Goal: Task Accomplishment & Management: Use online tool/utility

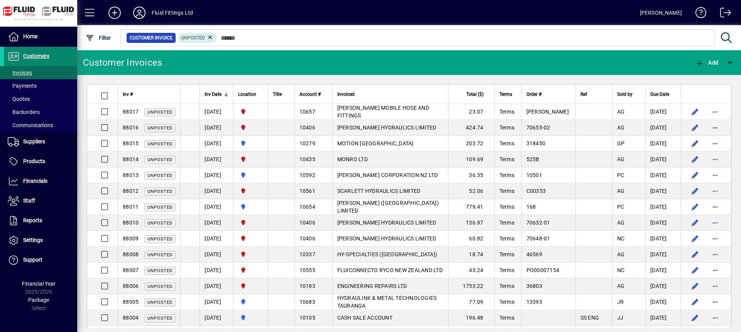
click at [39, 57] on span "Customers" at bounding box center [36, 56] width 26 height 6
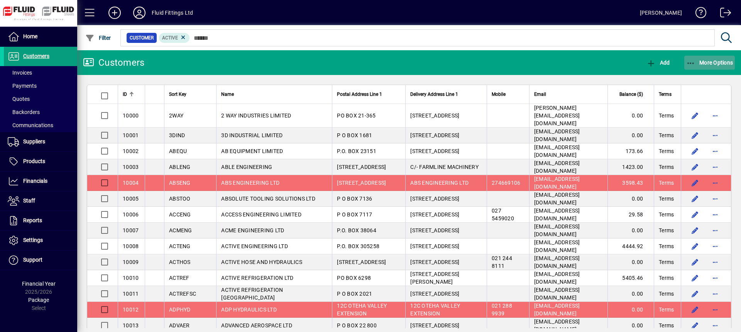
click at [716, 61] on span "More Options" at bounding box center [710, 62] width 47 height 6
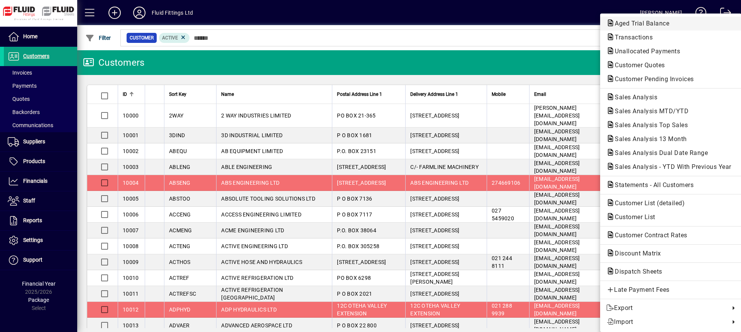
click at [644, 22] on span "Aged Trial Balance" at bounding box center [640, 23] width 67 height 7
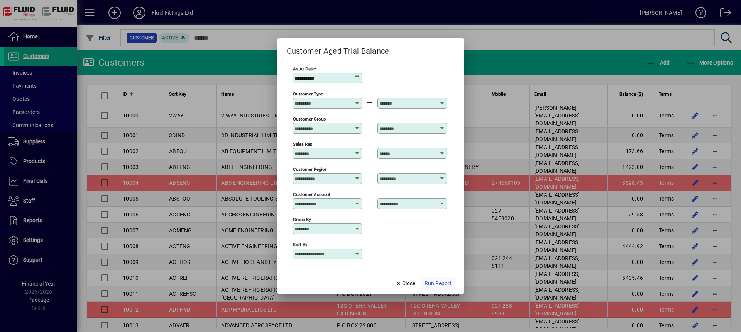
click at [449, 284] on span "Run Report" at bounding box center [438, 283] width 27 height 8
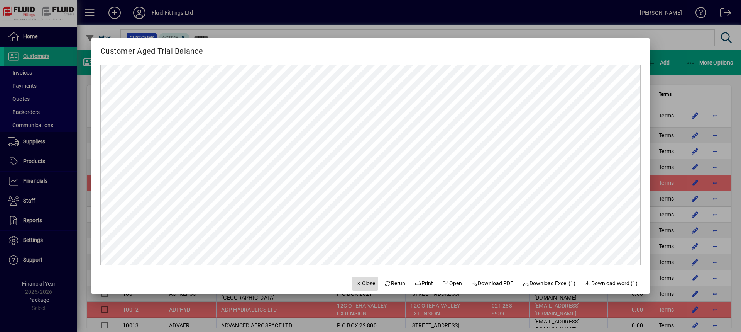
click at [357, 285] on span "Close" at bounding box center [365, 283] width 20 height 8
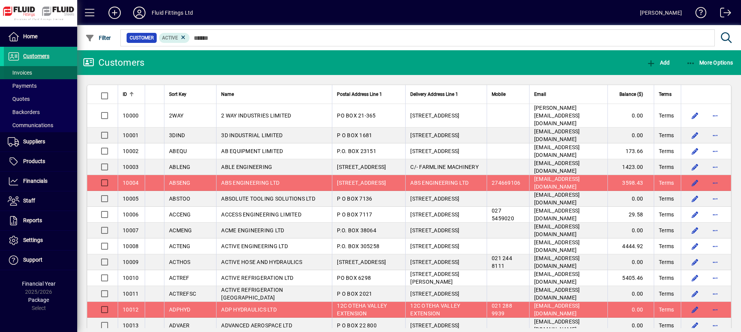
click at [19, 70] on span "Invoices" at bounding box center [20, 73] width 24 height 6
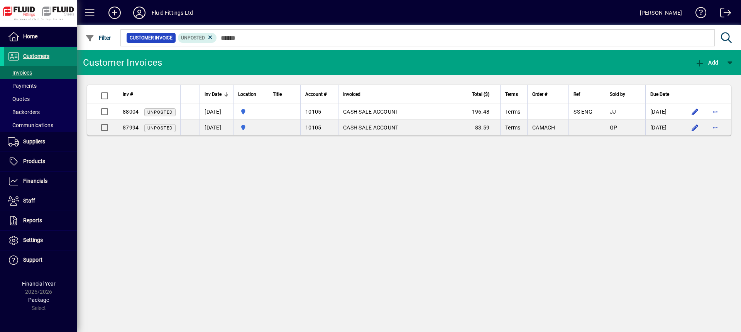
click at [42, 57] on span "Customers" at bounding box center [36, 56] width 26 height 6
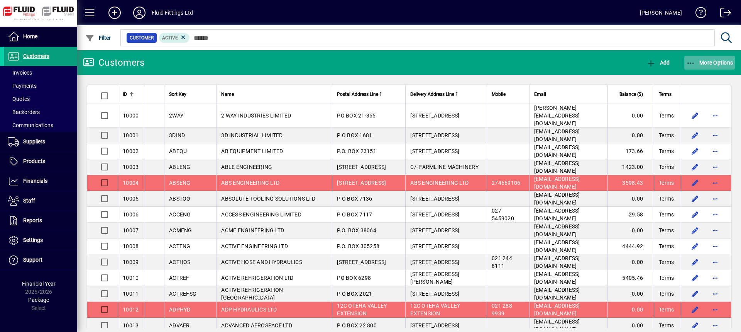
click at [722, 61] on span "More Options" at bounding box center [710, 62] width 47 height 6
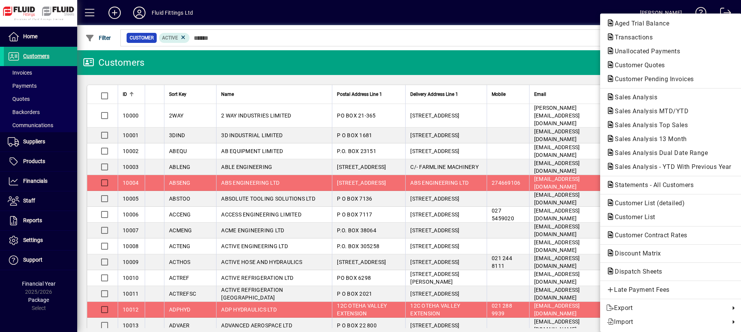
click at [629, 36] on span "Transactions" at bounding box center [632, 37] width 50 height 7
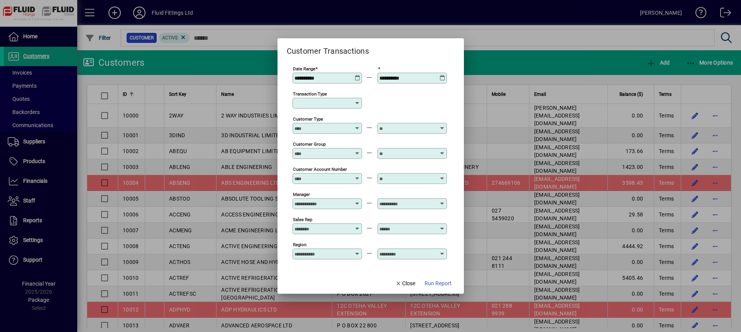
click at [357, 101] on icon at bounding box center [357, 103] width 6 height 6
click at [329, 148] on div "Customer Invoice" at bounding box center [327, 148] width 56 height 8
type input "**********"
click at [444, 286] on span "Run Report" at bounding box center [438, 283] width 27 height 8
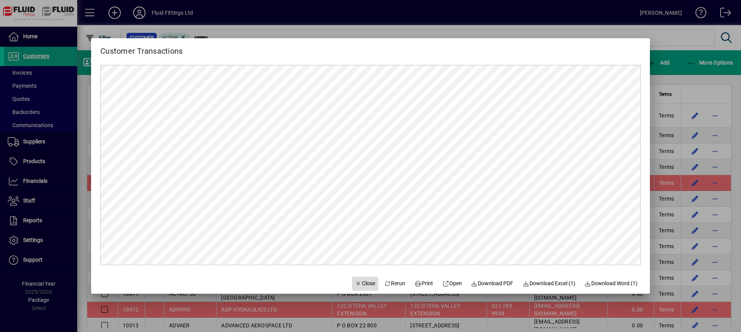
click at [356, 285] on span "Close" at bounding box center [365, 283] width 20 height 8
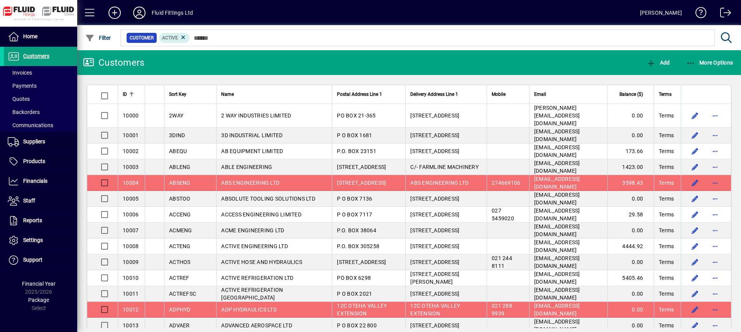
click at [141, 12] on icon at bounding box center [139, 13] width 15 height 12
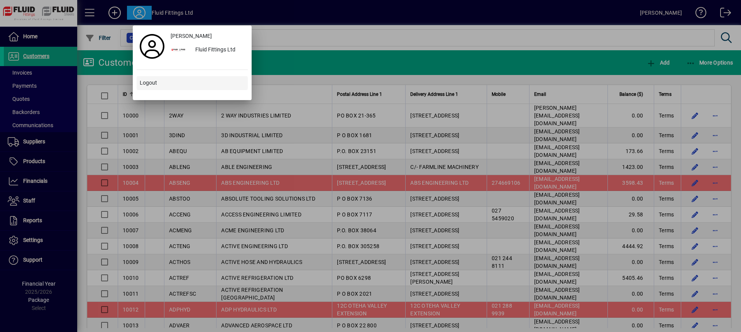
click at [159, 84] on span at bounding box center [192, 83] width 111 height 19
